Goal: Task Accomplishment & Management: Manage account settings

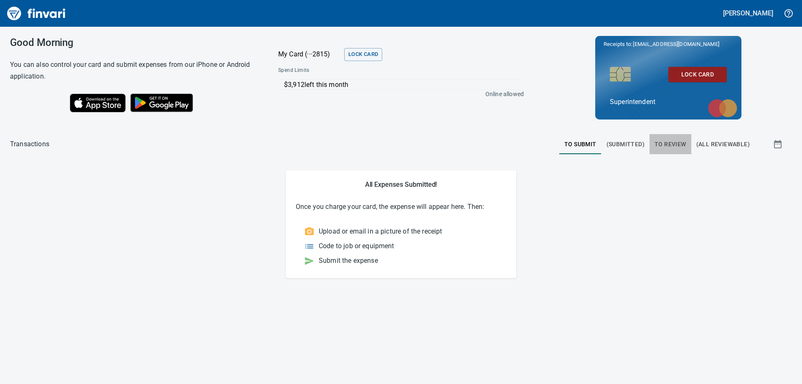
click at [662, 142] on span "To Review" at bounding box center [671, 144] width 32 height 10
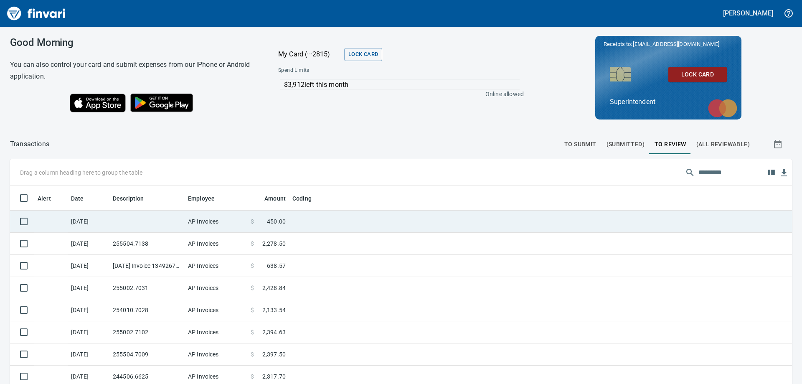
click at [85, 223] on td "[DATE]" at bounding box center [89, 222] width 42 height 22
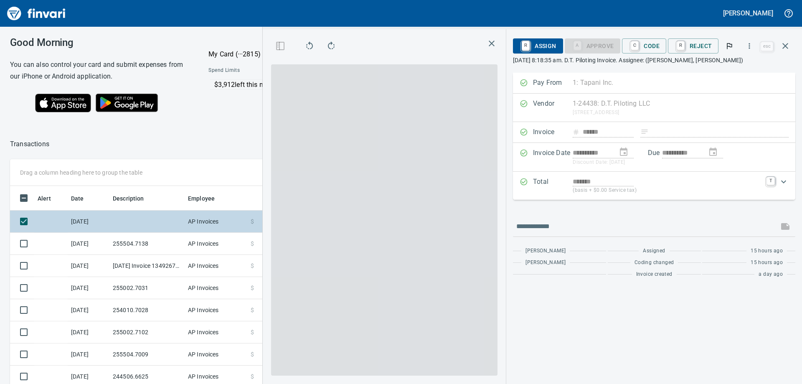
scroll to position [286, 554]
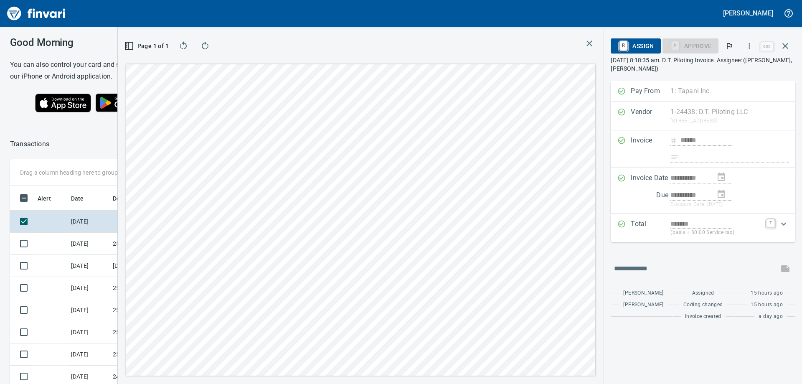
click at [591, 43] on icon "button" at bounding box center [590, 43] width 10 height 10
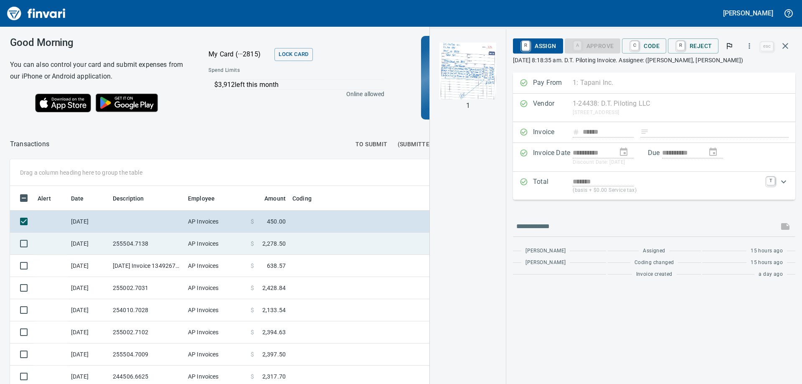
click at [84, 242] on td "[DATE]" at bounding box center [89, 244] width 42 height 22
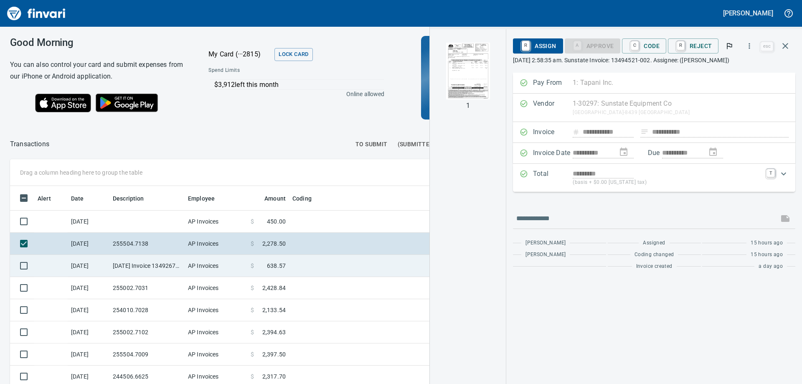
click at [85, 263] on td "[DATE]" at bounding box center [89, 266] width 42 height 22
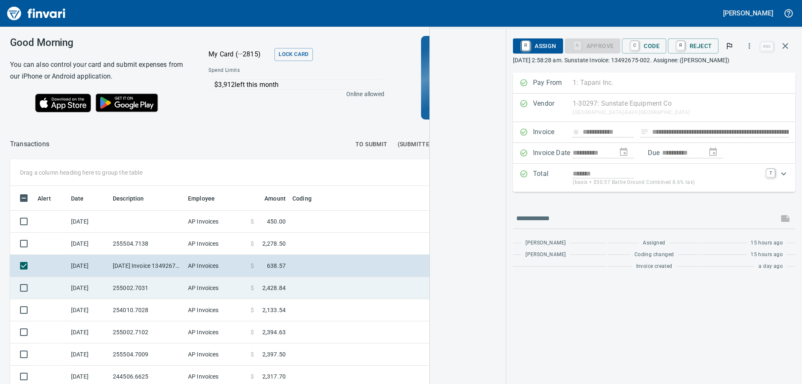
click at [81, 285] on td "[DATE]" at bounding box center [89, 288] width 42 height 22
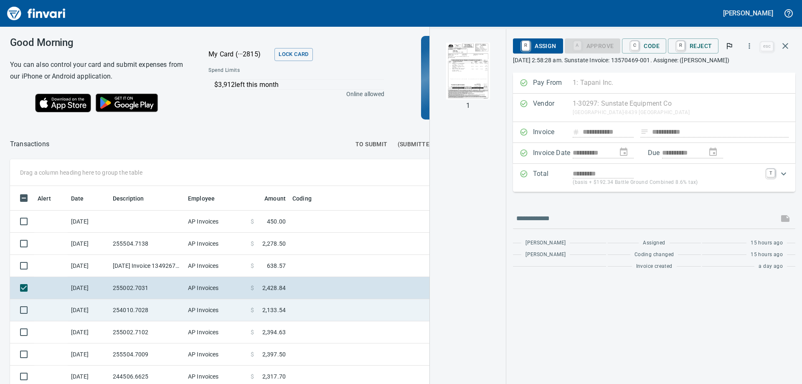
click at [85, 311] on td "[DATE]" at bounding box center [89, 310] width 42 height 22
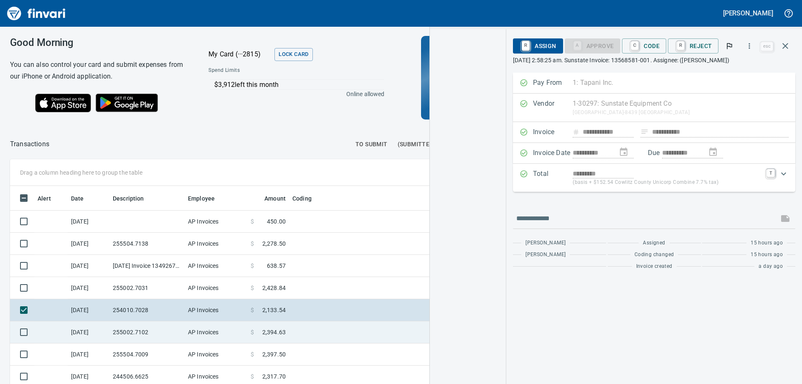
click at [86, 331] on td "[DATE]" at bounding box center [89, 332] width 42 height 22
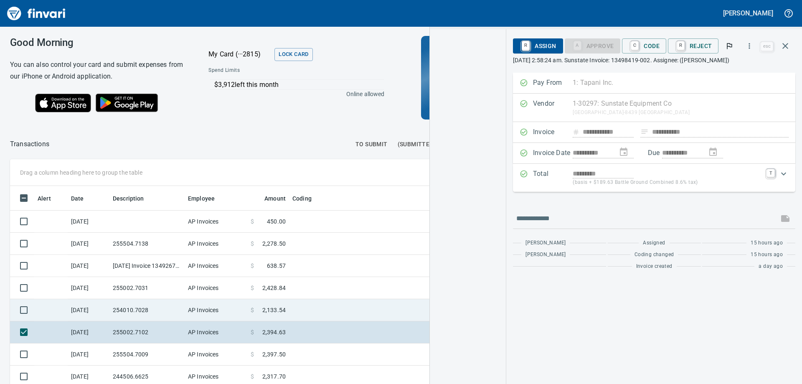
click at [83, 349] on td "[DATE]" at bounding box center [89, 354] width 42 height 22
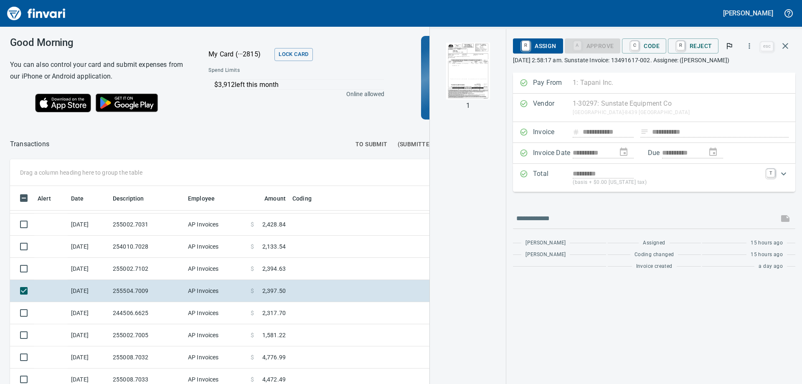
scroll to position [100, 0]
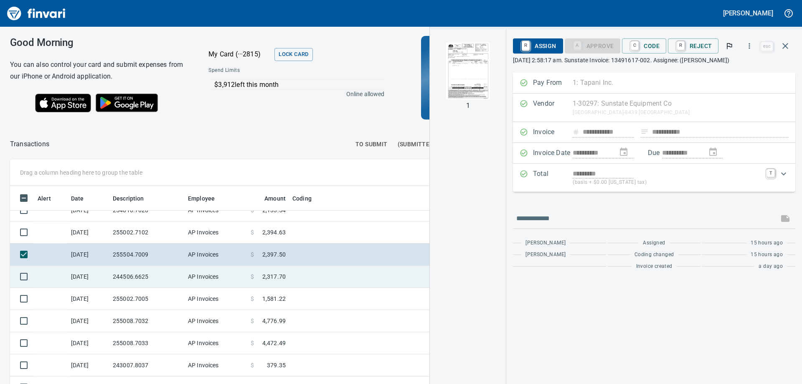
click at [100, 275] on td "[DATE]" at bounding box center [89, 277] width 42 height 22
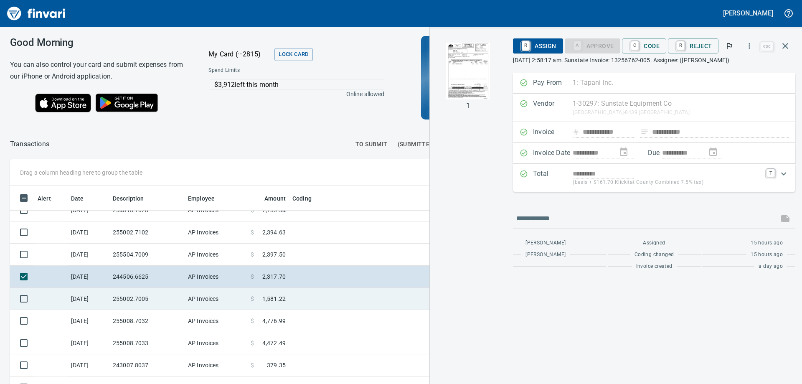
click at [89, 299] on td "[DATE]" at bounding box center [89, 299] width 42 height 22
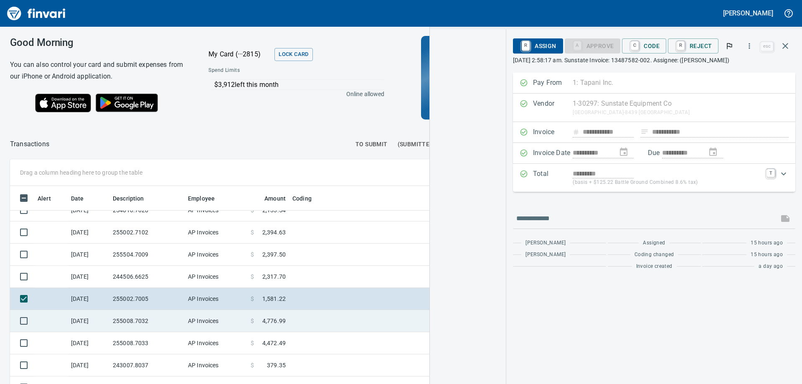
click at [85, 320] on td "[DATE]" at bounding box center [89, 321] width 42 height 22
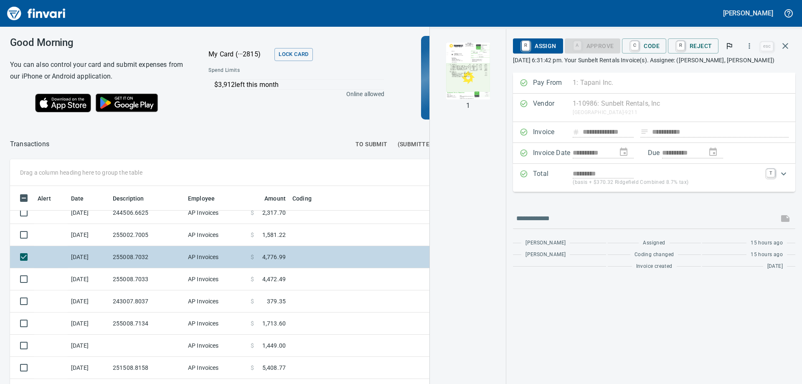
scroll to position [183, 0]
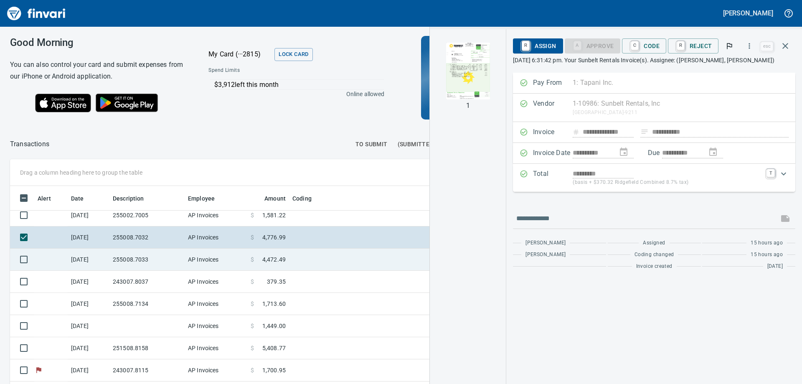
click at [79, 260] on td "[DATE]" at bounding box center [89, 260] width 42 height 22
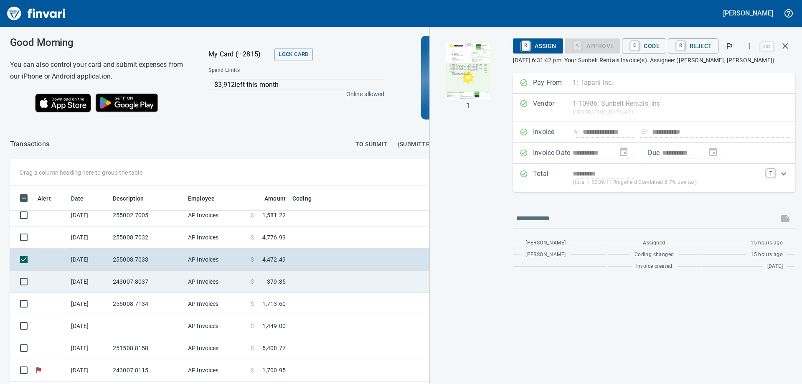
click at [81, 283] on td "[DATE]" at bounding box center [89, 282] width 42 height 22
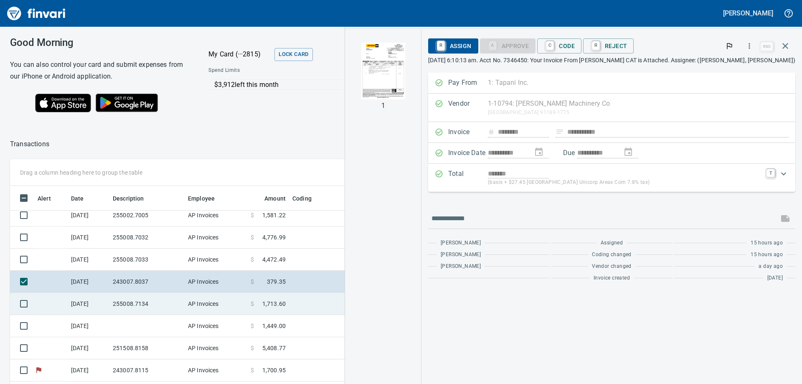
click at [84, 305] on td "[DATE]" at bounding box center [89, 304] width 42 height 22
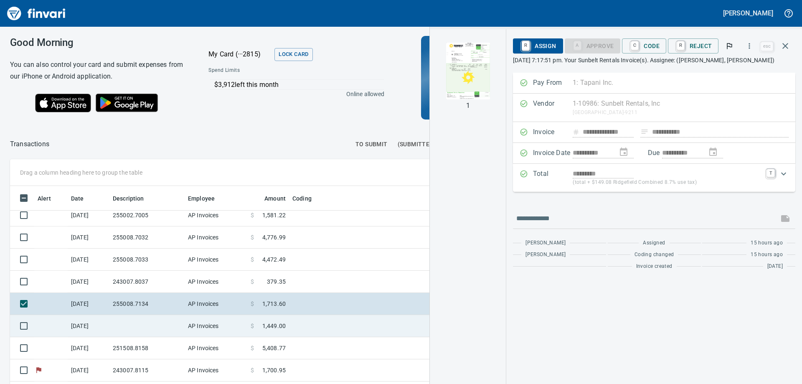
click at [81, 321] on td "[DATE]" at bounding box center [89, 326] width 42 height 22
